Goal: Task Accomplishment & Management: Manage account settings

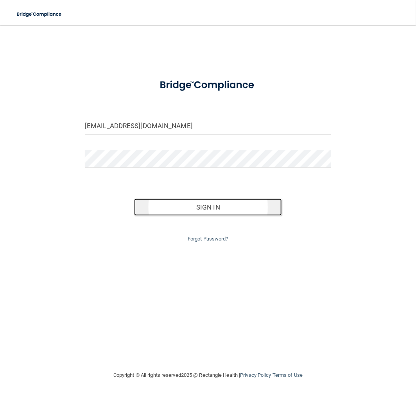
click at [215, 206] on button "Sign In" at bounding box center [208, 206] width 148 height 17
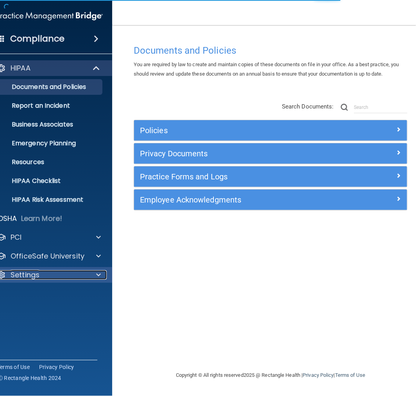
click at [41, 278] on div "Settings" at bounding box center [39, 274] width 97 height 9
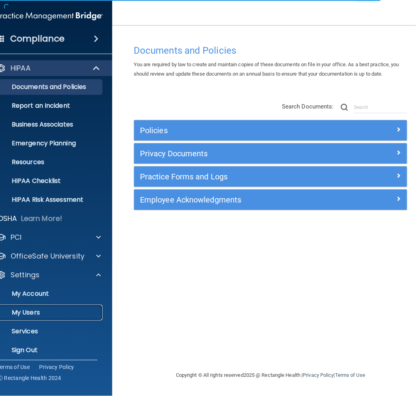
click at [36, 313] on p "My Users" at bounding box center [45, 312] width 107 height 8
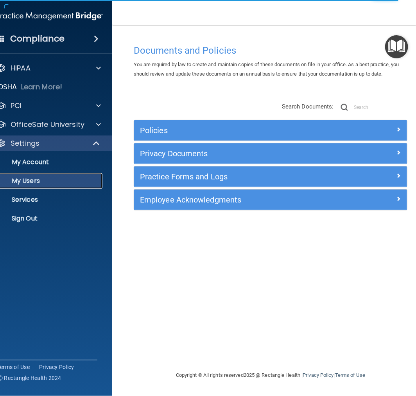
select select "20"
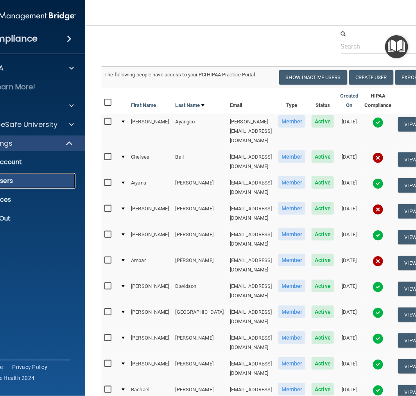
scroll to position [43, 0]
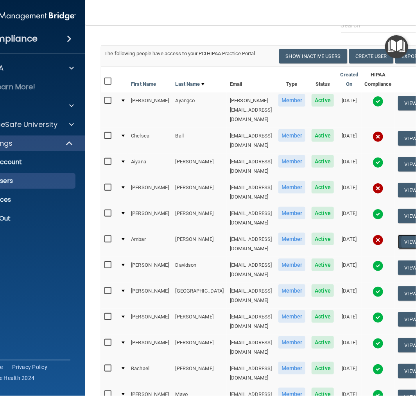
click at [402, 234] on button "View User" at bounding box center [417, 241] width 39 height 14
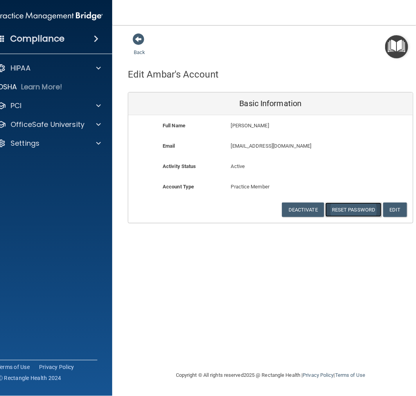
click at [362, 208] on button "Reset Password" at bounding box center [354, 209] width 56 height 14
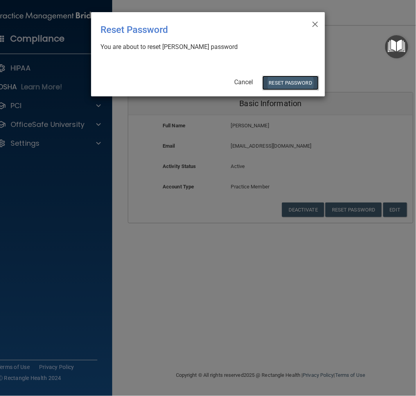
click at [295, 83] on button "Reset Password" at bounding box center [291, 83] width 56 height 14
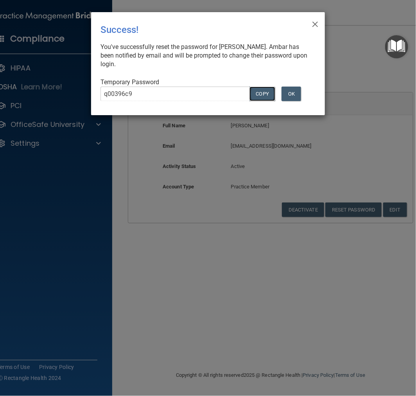
click at [264, 95] on button "COPY" at bounding box center [263, 93] width 26 height 14
click at [291, 93] on button "OK" at bounding box center [292, 93] width 20 height 14
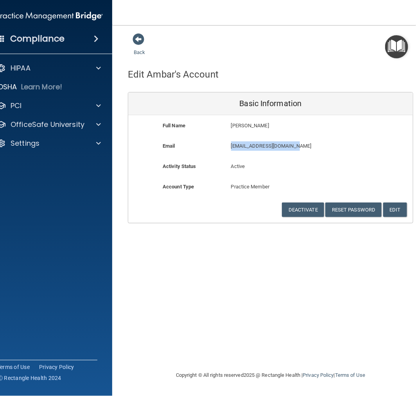
drag, startPoint x: 308, startPoint y: 142, endPoint x: 228, endPoint y: 143, distance: 79.8
click at [228, 143] on div "[EMAIL_ADDRESS][DOMAIN_NAME] [EMAIL_ADDRESS][DOMAIN_NAME]" at bounding box center [293, 148] width 137 height 14
copy p "[EMAIL_ADDRESS][DOMAIN_NAME]"
